Goal: Task Accomplishment & Management: Use online tool/utility

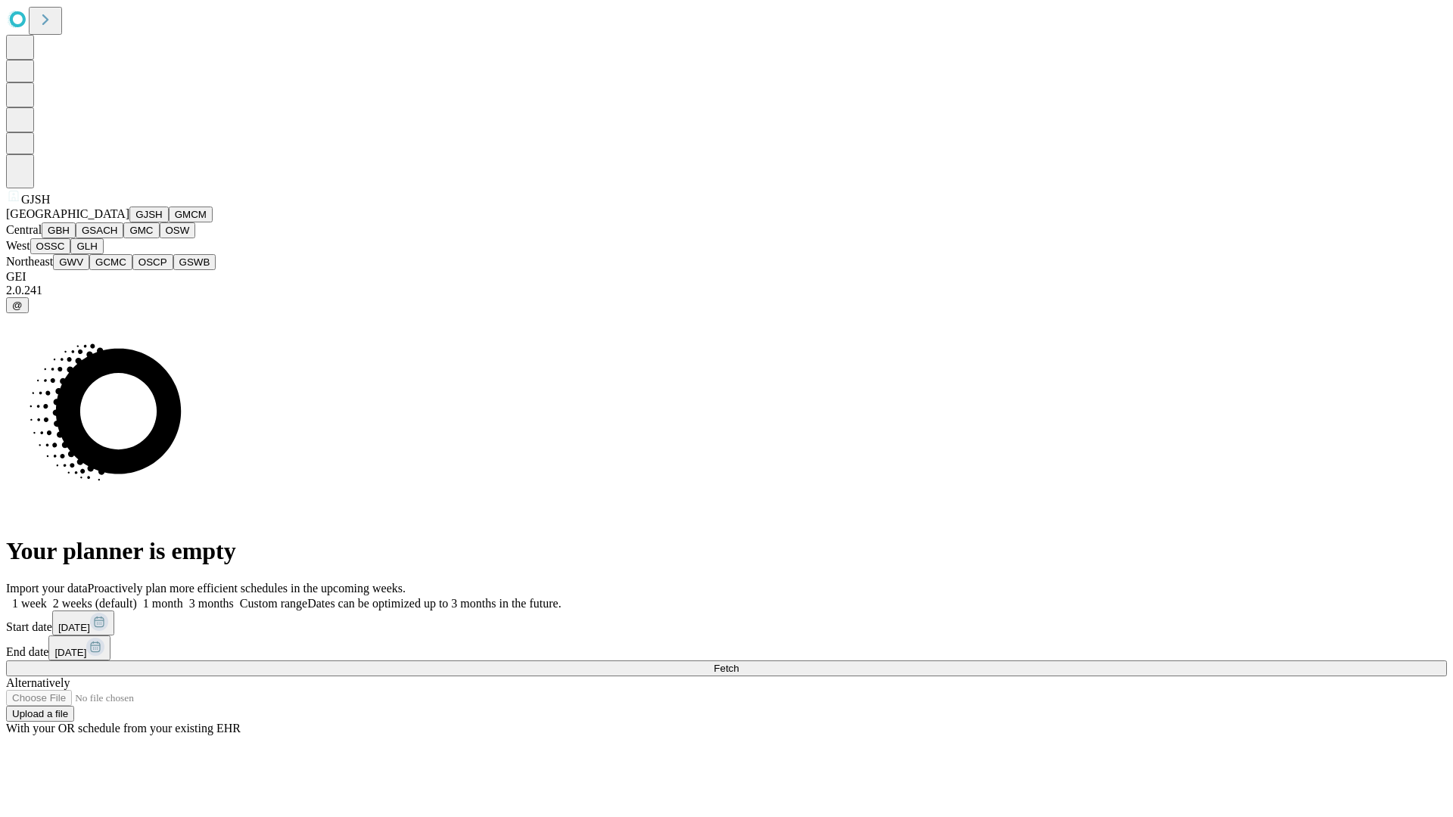
click at [129, 222] on button "GJSH" at bounding box center [148, 215] width 39 height 16
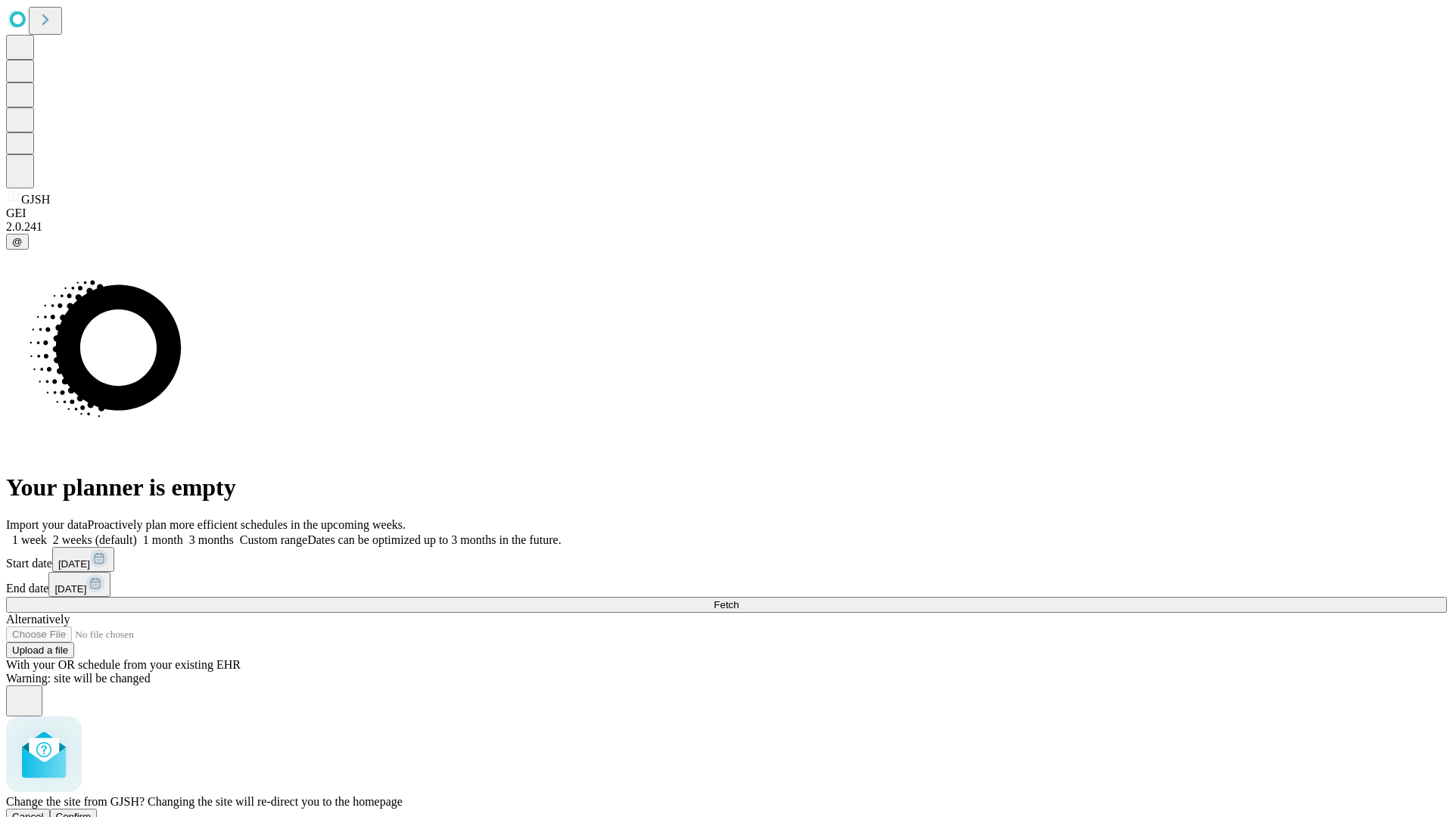
click at [92, 811] on span "Confirm" at bounding box center [74, 816] width 36 height 11
click at [47, 533] on label "1 week" at bounding box center [26, 539] width 41 height 13
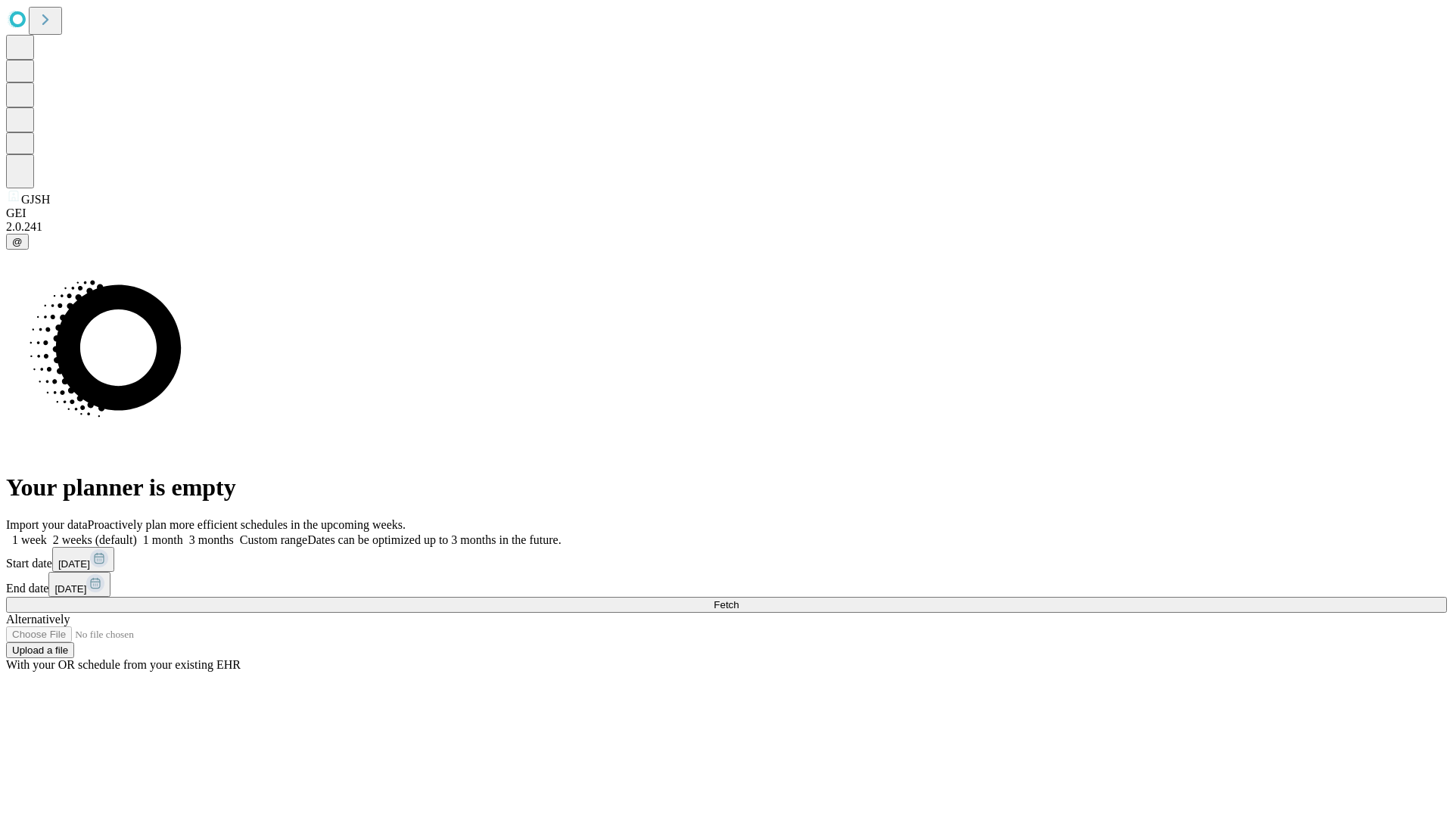
click at [738, 599] on span "Fetch" at bounding box center [726, 604] width 25 height 11
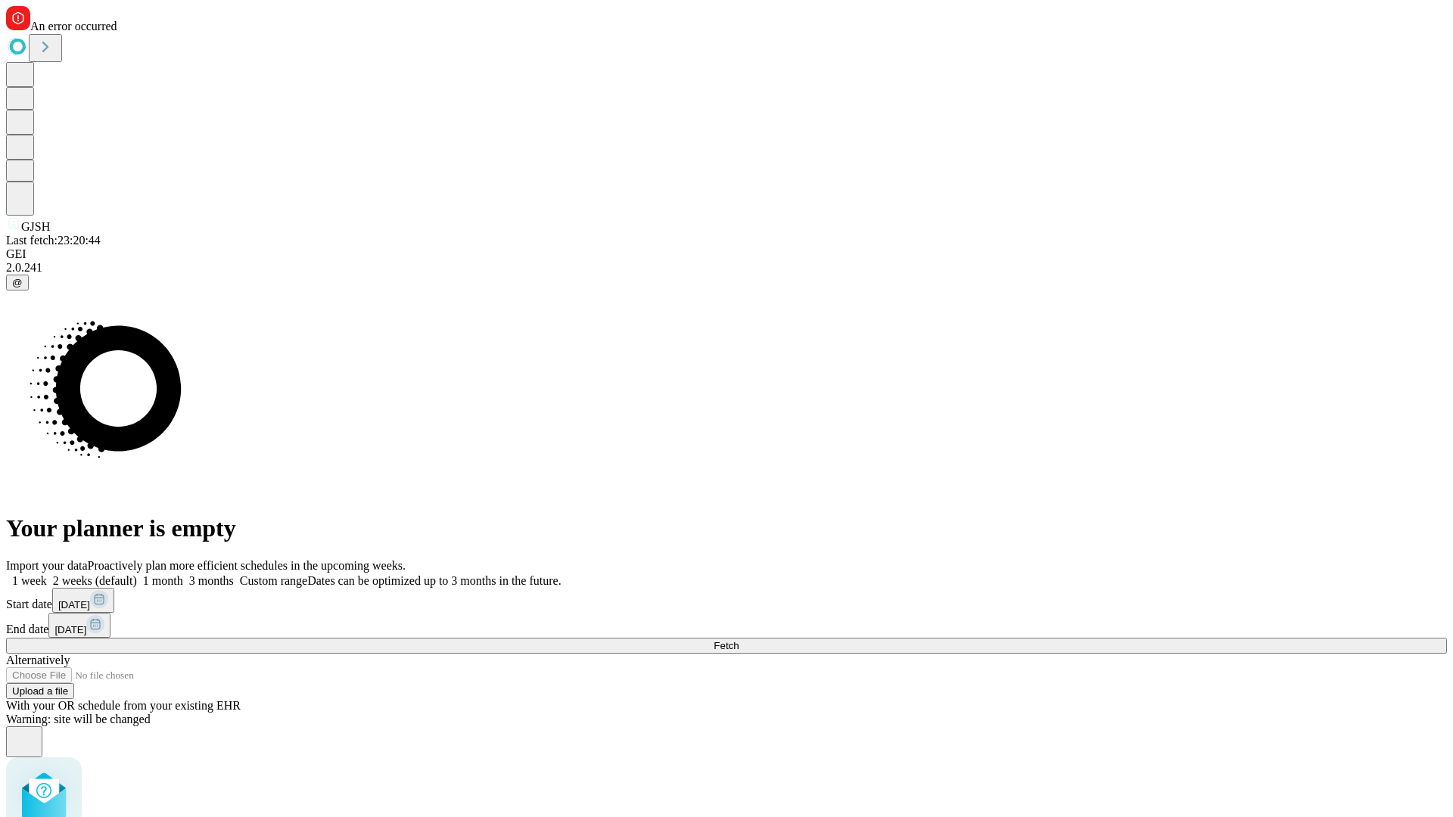
click at [47, 574] on label "1 week" at bounding box center [26, 580] width 41 height 13
click at [738, 640] on span "Fetch" at bounding box center [726, 645] width 25 height 11
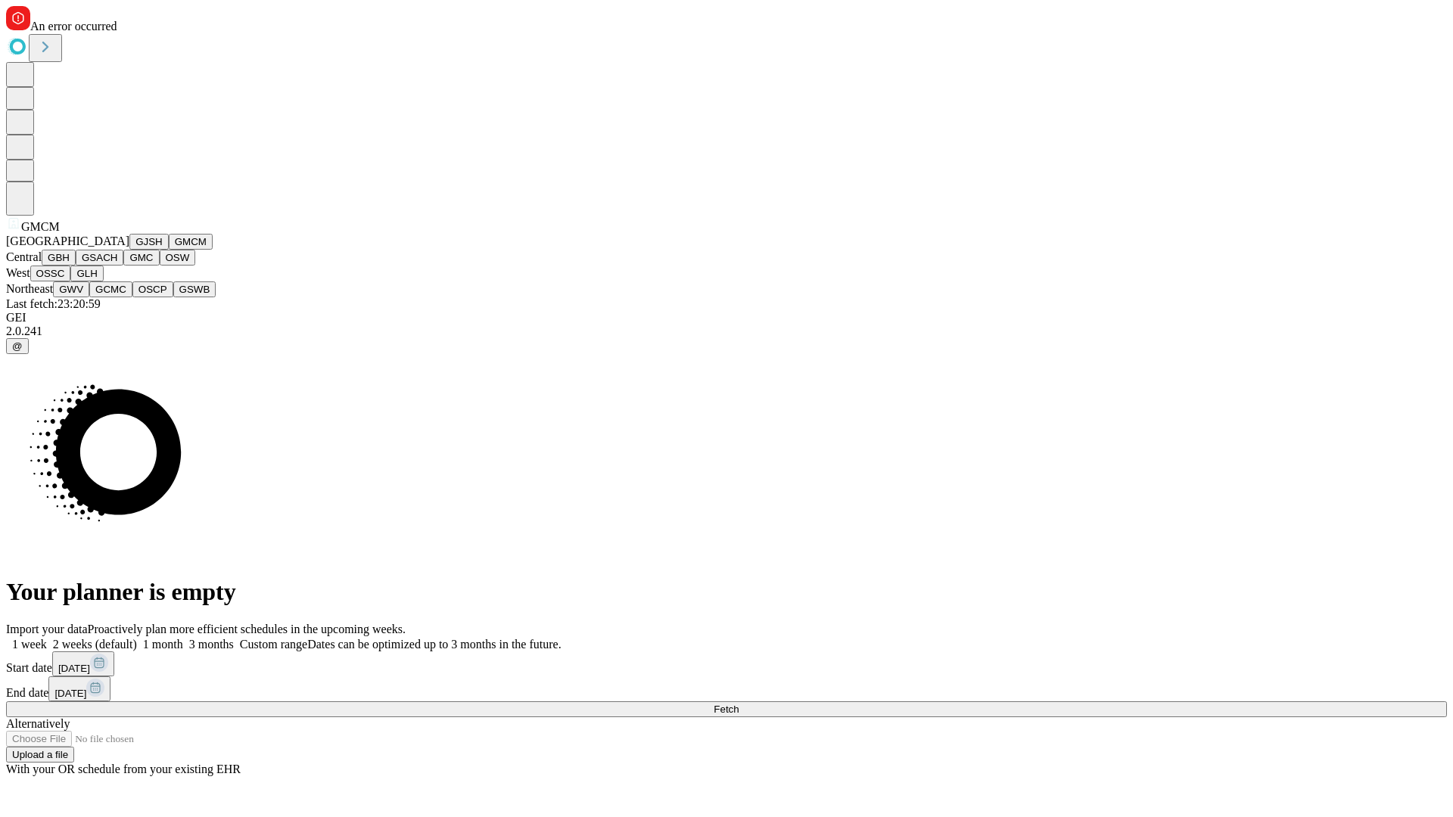
click at [76, 266] on button "GBH" at bounding box center [59, 258] width 34 height 16
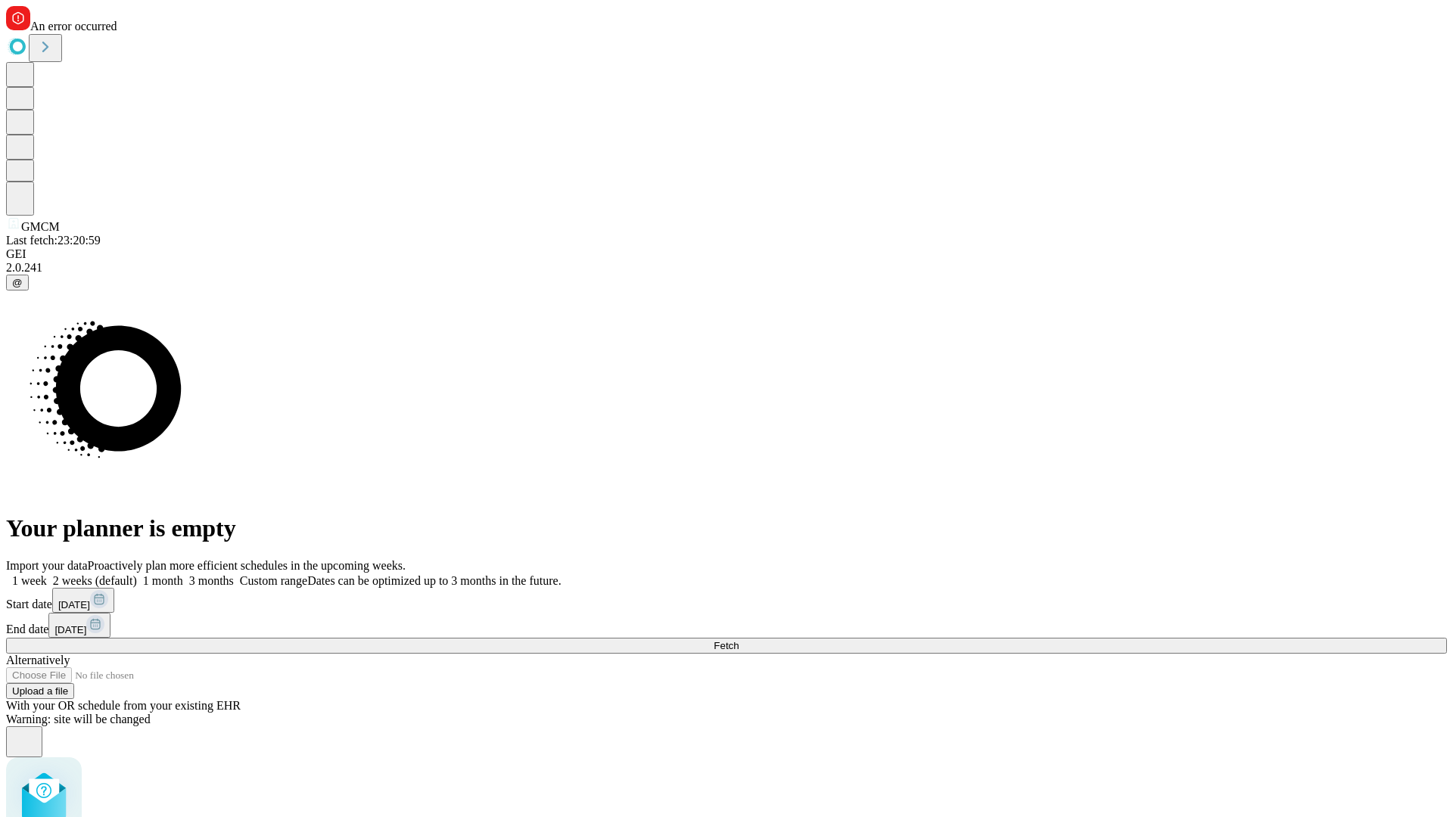
click at [47, 574] on label "1 week" at bounding box center [26, 580] width 41 height 13
click at [738, 640] on span "Fetch" at bounding box center [726, 645] width 25 height 11
click at [47, 574] on label "1 week" at bounding box center [26, 580] width 41 height 13
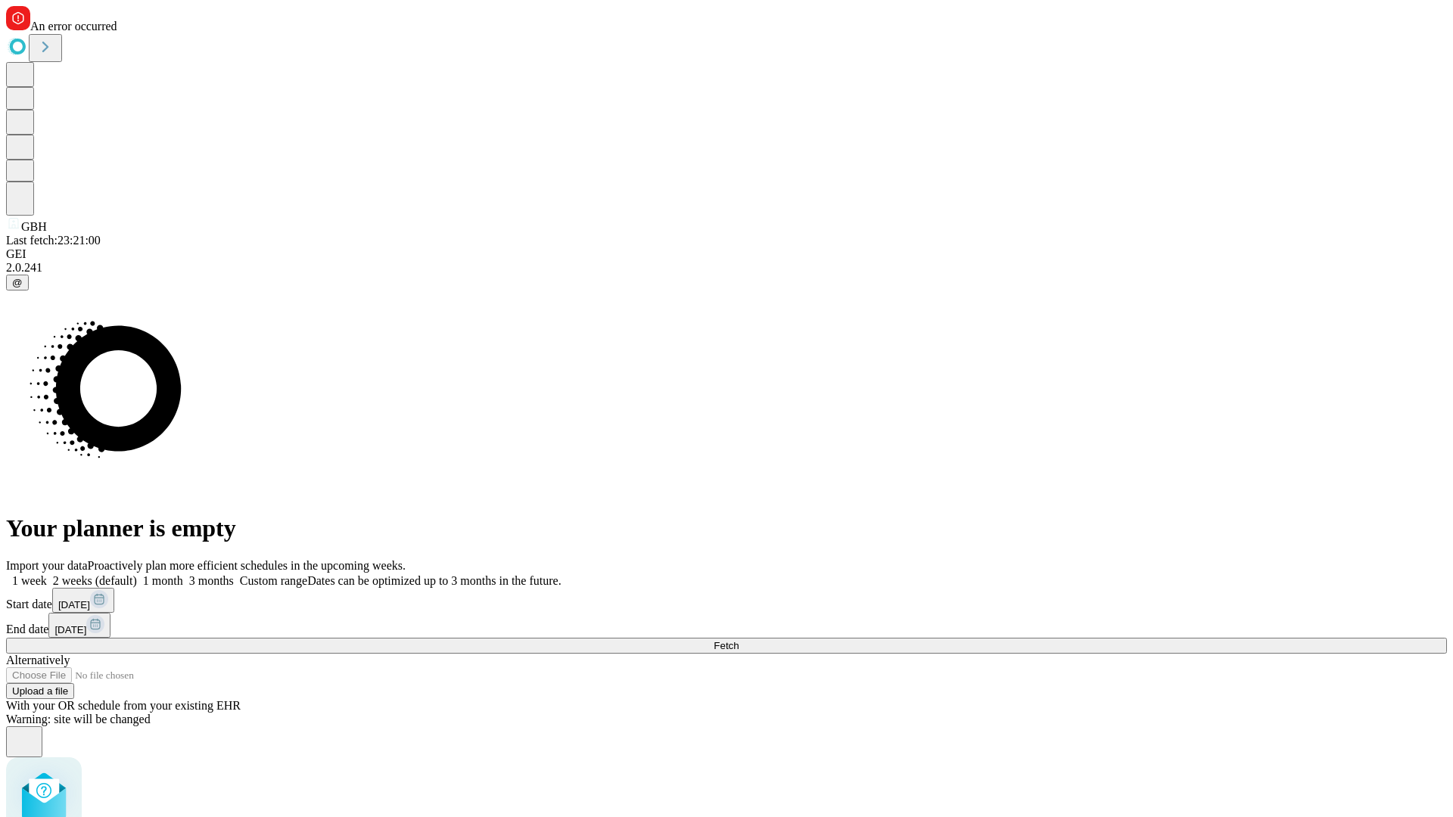
click at [738, 640] on span "Fetch" at bounding box center [726, 645] width 25 height 11
click at [47, 574] on label "1 week" at bounding box center [26, 580] width 41 height 13
click at [738, 640] on span "Fetch" at bounding box center [726, 645] width 25 height 11
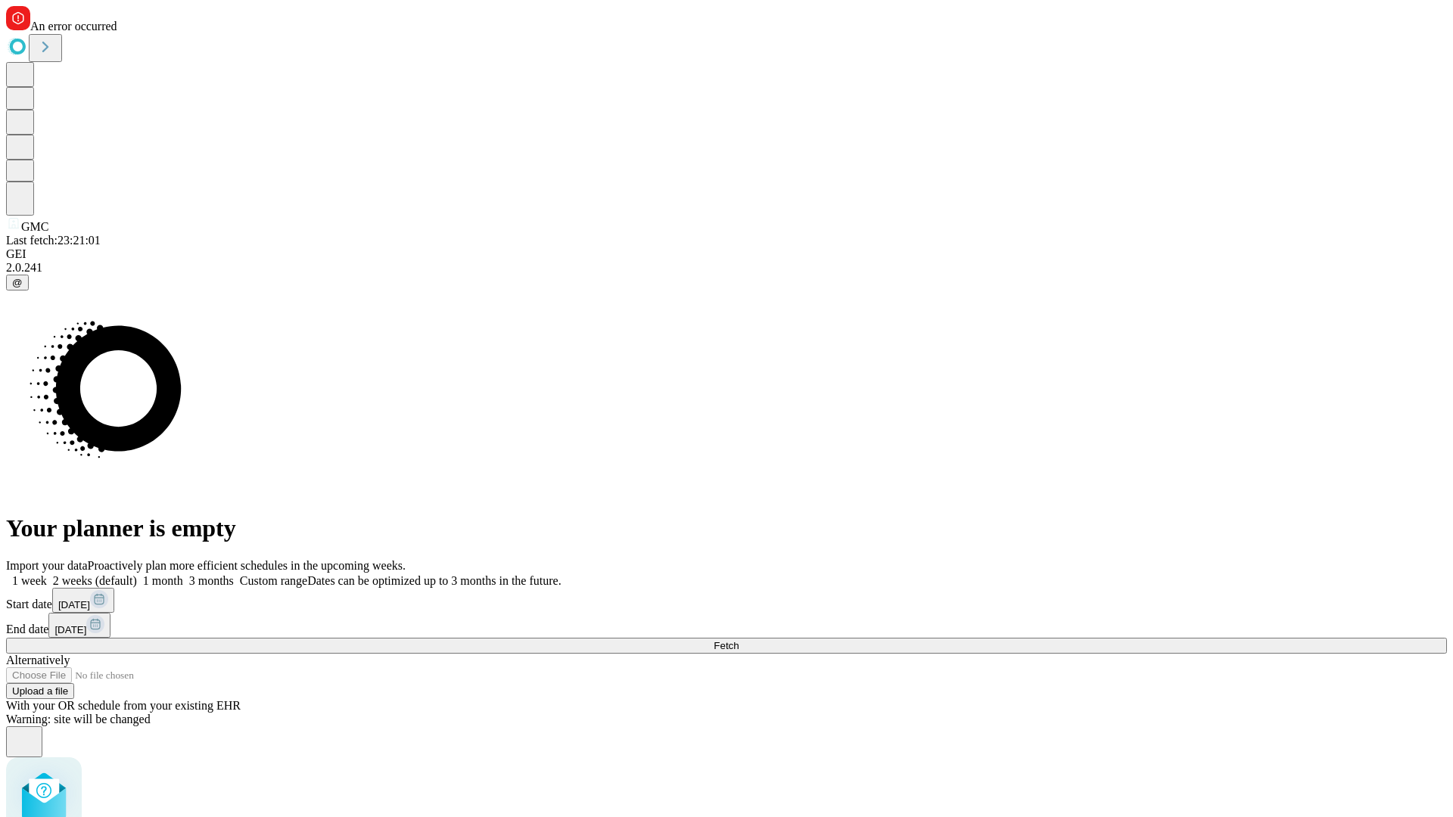
click at [47, 574] on label "1 week" at bounding box center [26, 580] width 41 height 13
click at [738, 640] on span "Fetch" at bounding box center [726, 645] width 25 height 11
click at [47, 574] on label "1 week" at bounding box center [26, 580] width 41 height 13
click at [738, 640] on span "Fetch" at bounding box center [726, 645] width 25 height 11
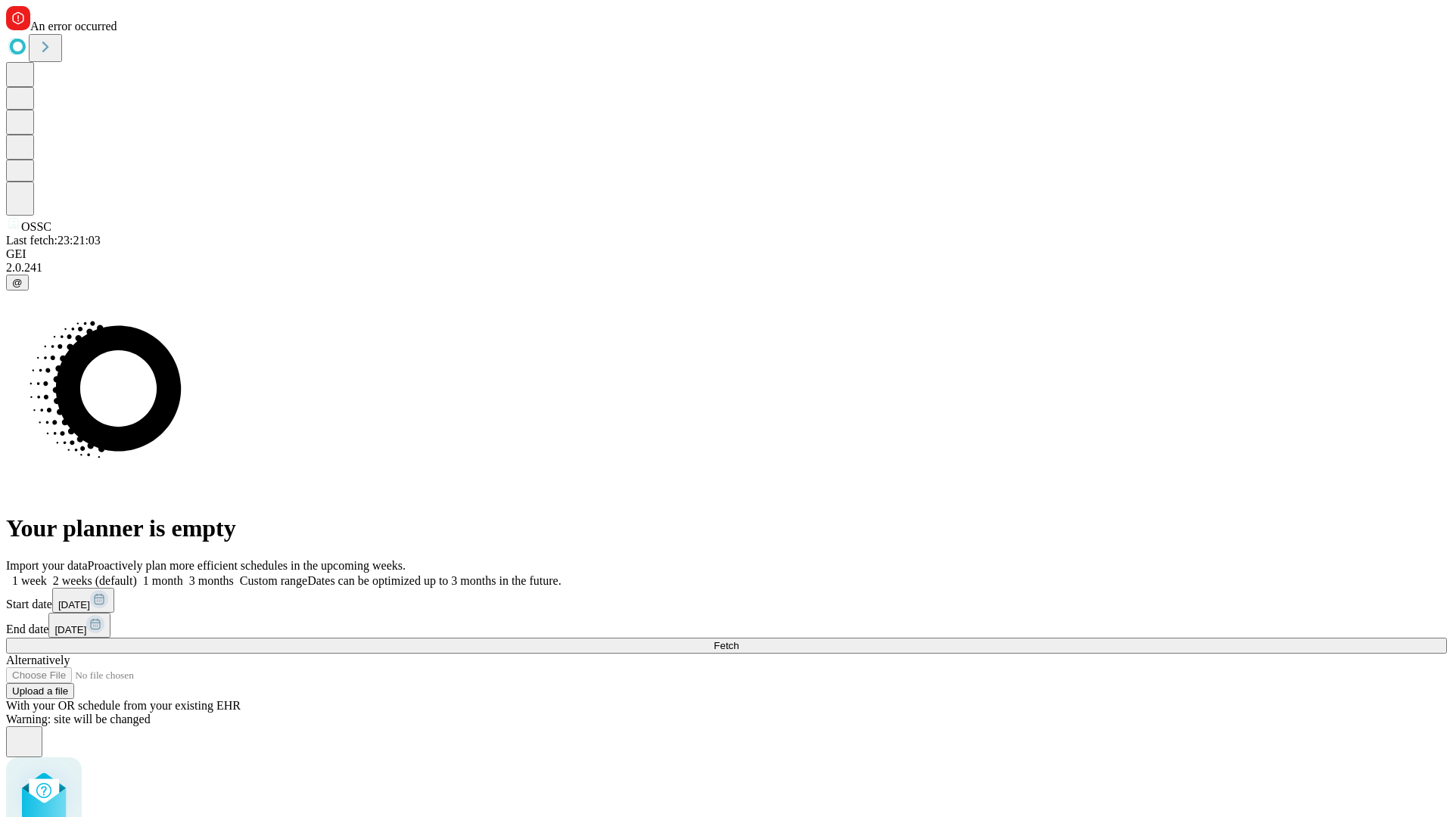
click at [47, 574] on label "1 week" at bounding box center [26, 580] width 41 height 13
click at [738, 640] on span "Fetch" at bounding box center [726, 645] width 25 height 11
click at [47, 574] on label "1 week" at bounding box center [26, 580] width 41 height 13
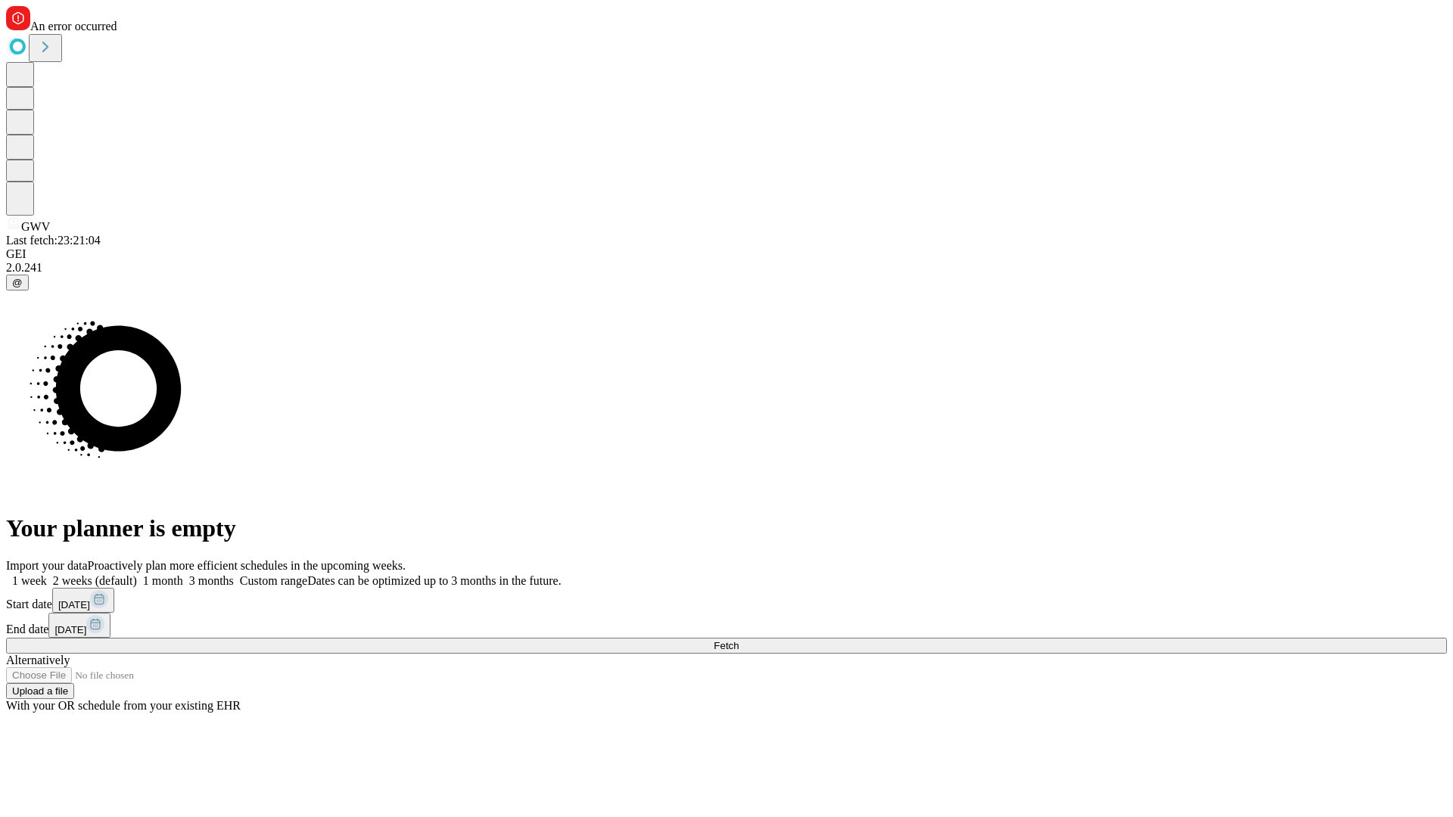
click at [738, 640] on span "Fetch" at bounding box center [726, 645] width 25 height 11
click at [47, 574] on label "1 week" at bounding box center [26, 580] width 41 height 13
click at [738, 640] on span "Fetch" at bounding box center [726, 645] width 25 height 11
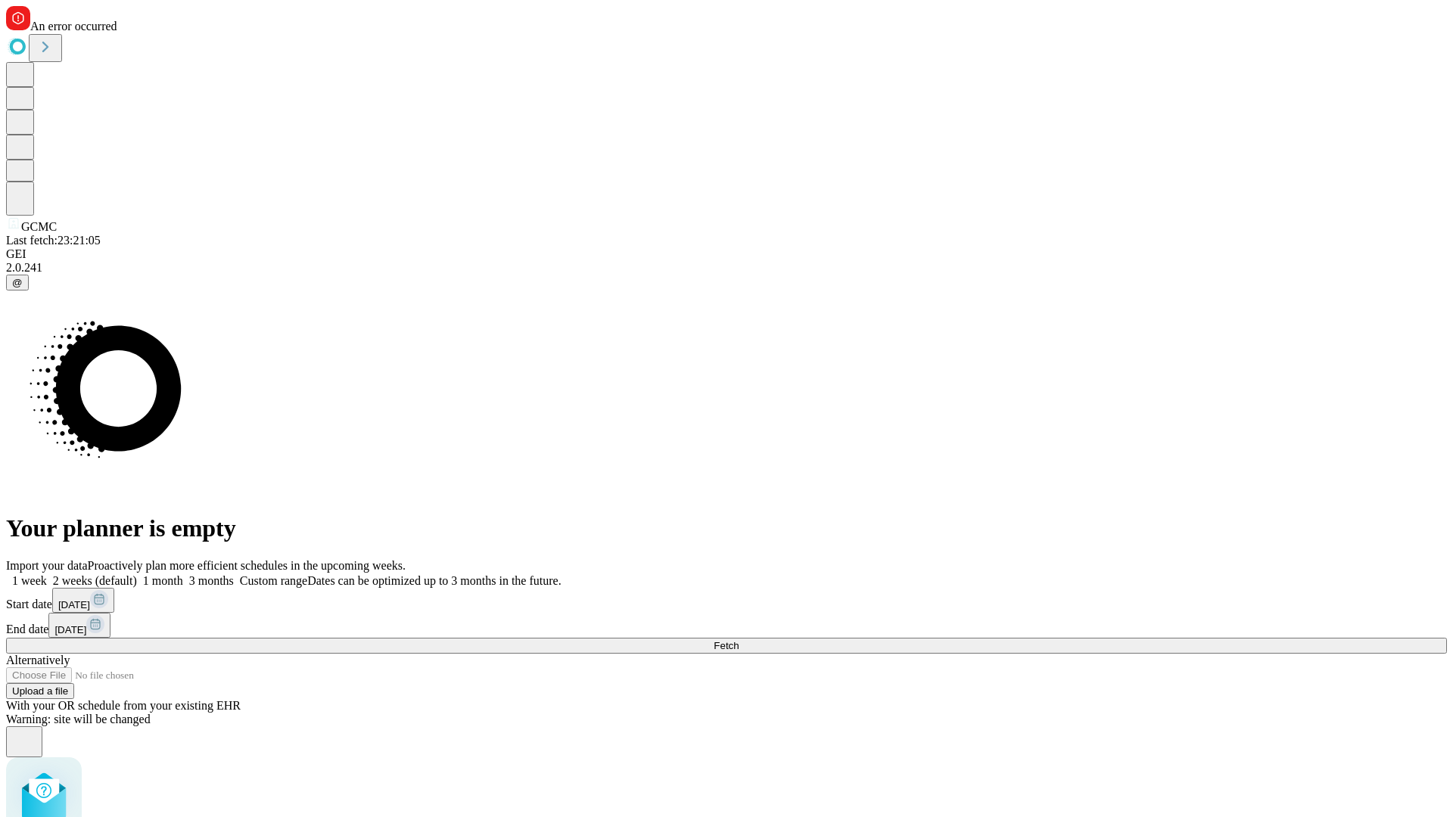
click at [47, 574] on label "1 week" at bounding box center [26, 580] width 41 height 13
click at [738, 640] on span "Fetch" at bounding box center [726, 645] width 25 height 11
click at [47, 574] on label "1 week" at bounding box center [26, 580] width 41 height 13
click at [738, 640] on span "Fetch" at bounding box center [726, 645] width 25 height 11
